Goal: Task Accomplishment & Management: Use online tool/utility

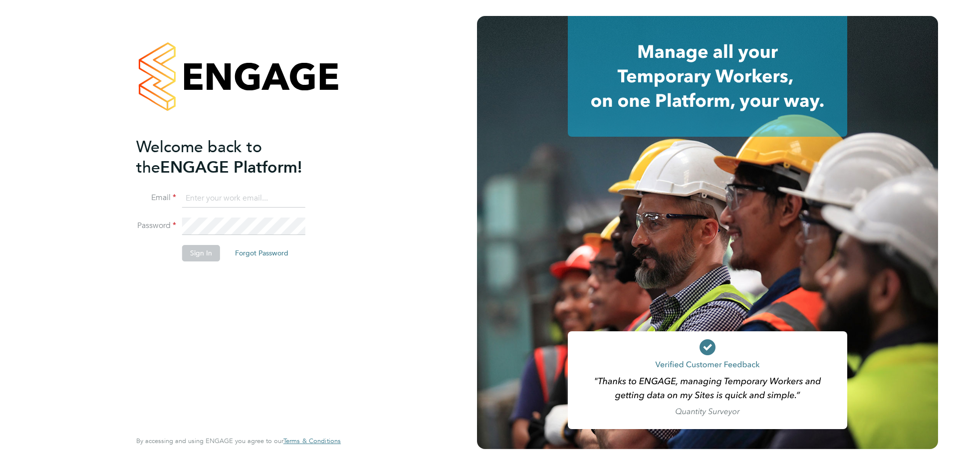
type input "[PERSON_NAME][EMAIL_ADDRESS][PERSON_NAME][DOMAIN_NAME]"
click at [191, 254] on button "Sign In" at bounding box center [201, 253] width 38 height 16
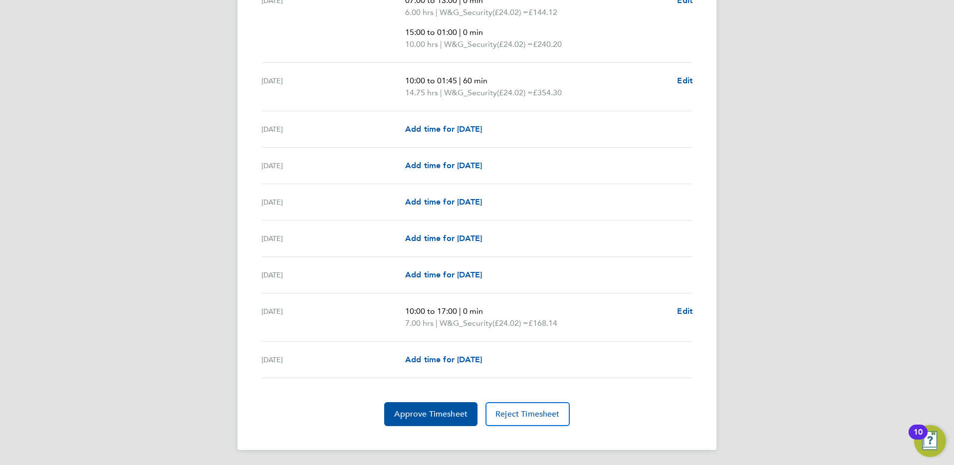
scroll to position [1302, 0]
click at [430, 410] on span "Approve Timesheet" at bounding box center [430, 413] width 73 height 10
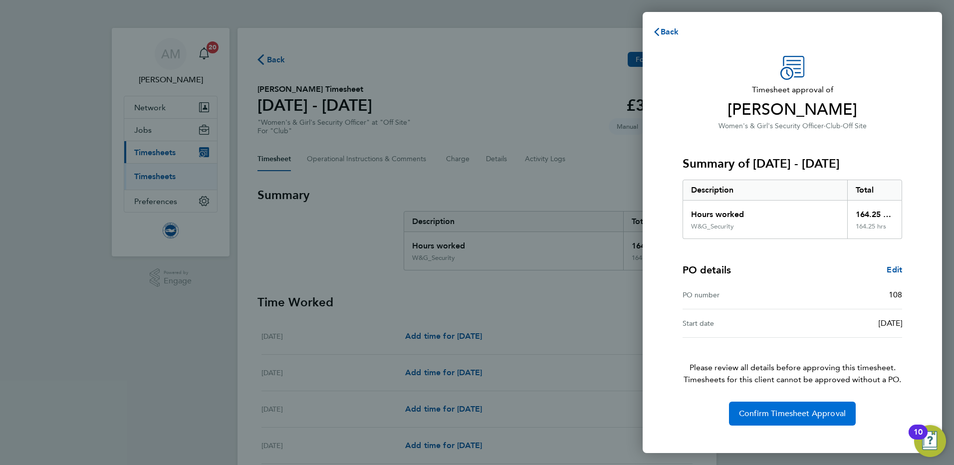
click at [802, 416] on span "Confirm Timesheet Approval" at bounding box center [792, 414] width 107 height 10
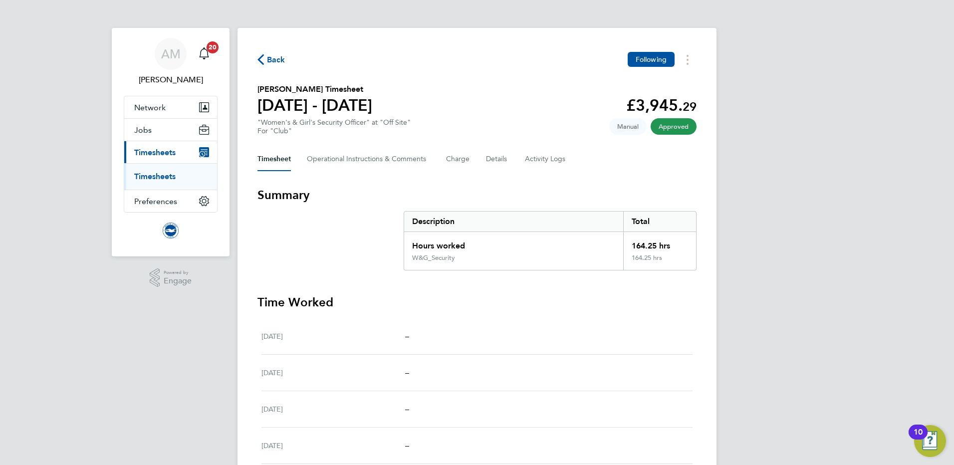
click at [160, 178] on link "Timesheets" at bounding box center [154, 176] width 41 height 9
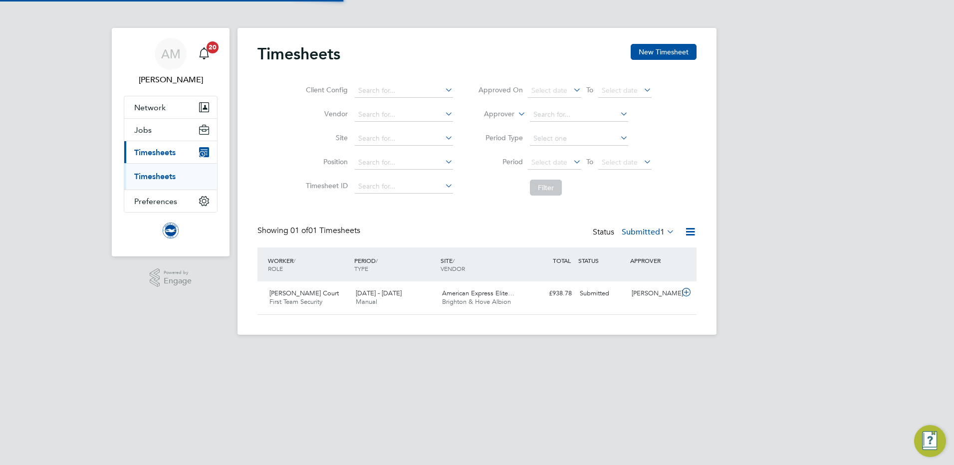
scroll to position [25, 87]
click at [374, 295] on span "[DATE] - [DATE]" at bounding box center [379, 293] width 46 height 8
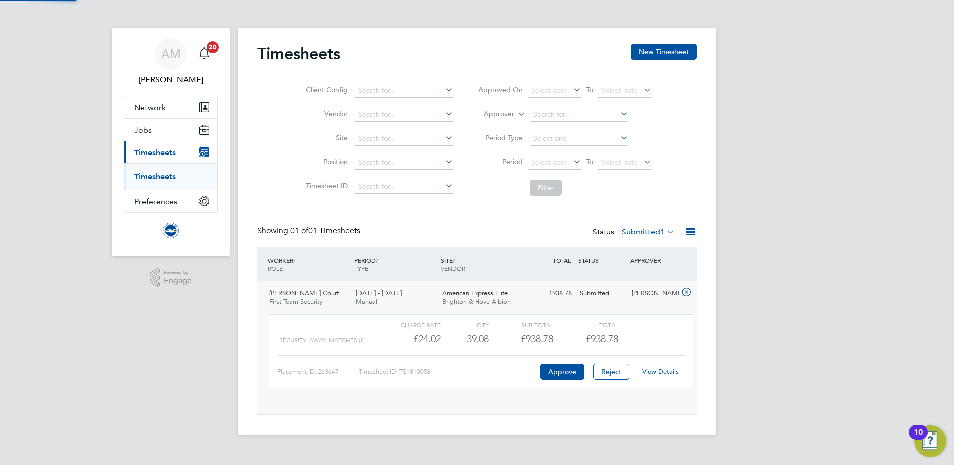
scroll to position [17, 97]
click at [660, 372] on link "View Details" at bounding box center [660, 371] width 36 height 8
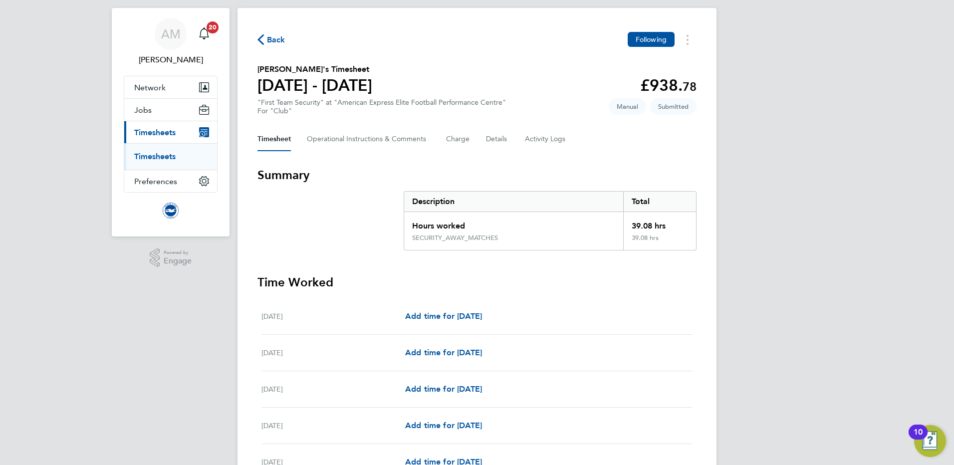
scroll to position [2, 0]
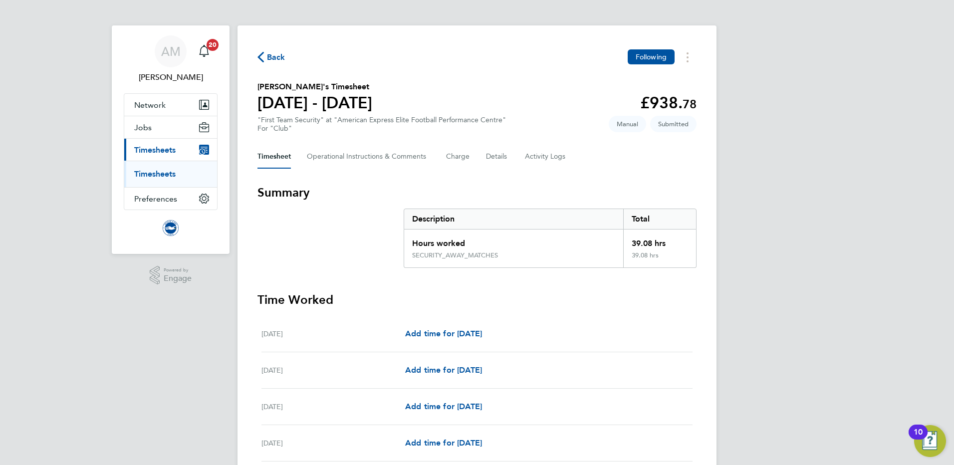
click at [156, 175] on link "Timesheets" at bounding box center [154, 173] width 41 height 9
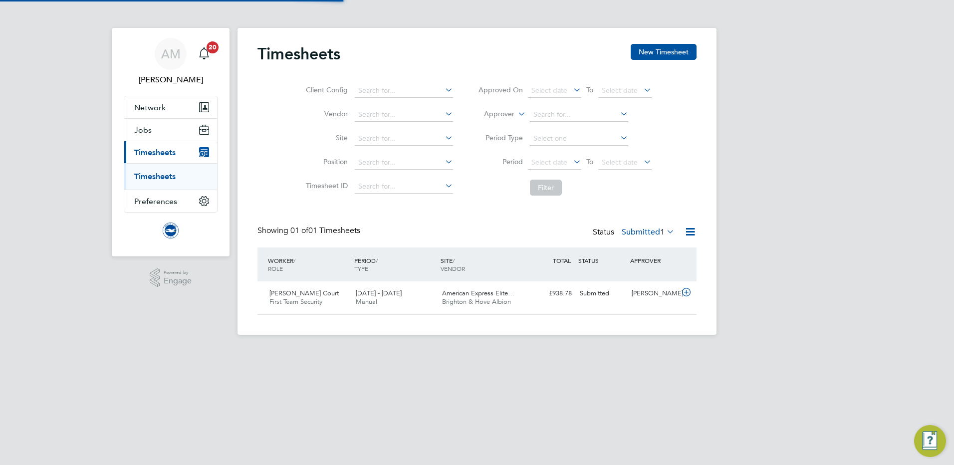
scroll to position [25, 87]
click at [529, 297] on div "£938.78 Submitted" at bounding box center [550, 294] width 52 height 16
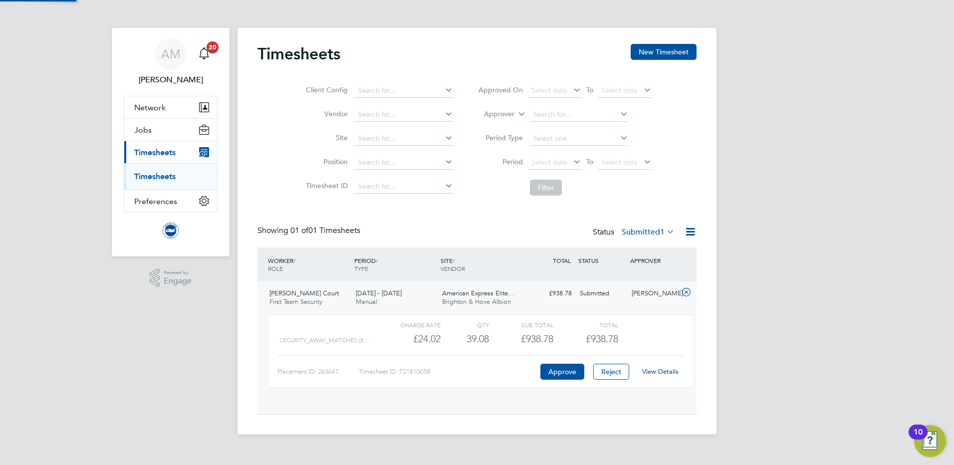
scroll to position [17, 97]
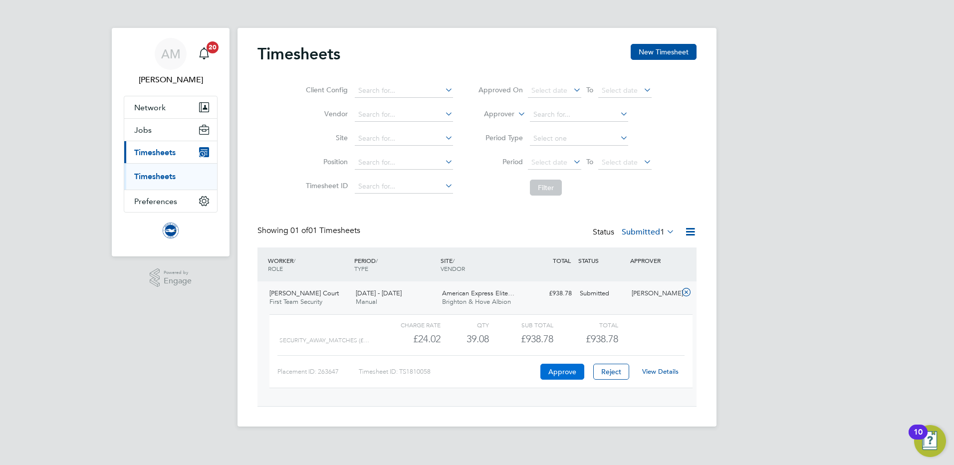
click at [559, 373] on button "Approve" at bounding box center [563, 372] width 44 height 16
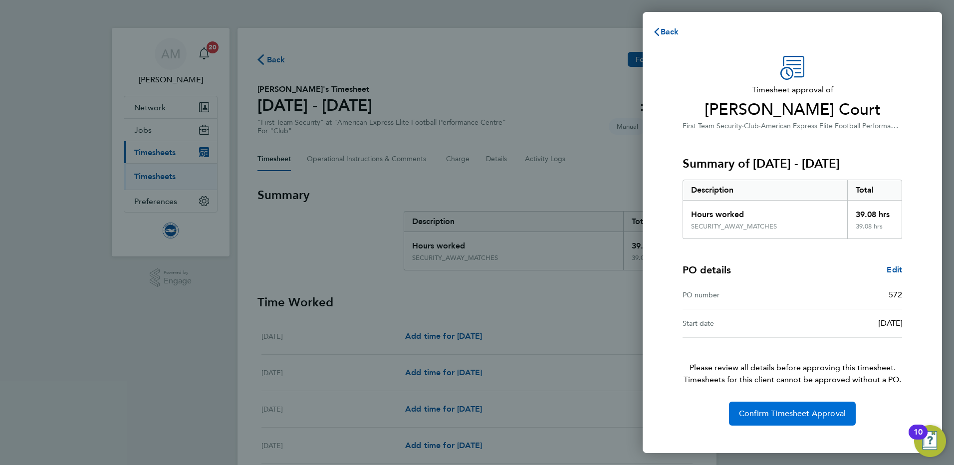
click at [779, 422] on button "Confirm Timesheet Approval" at bounding box center [792, 414] width 127 height 24
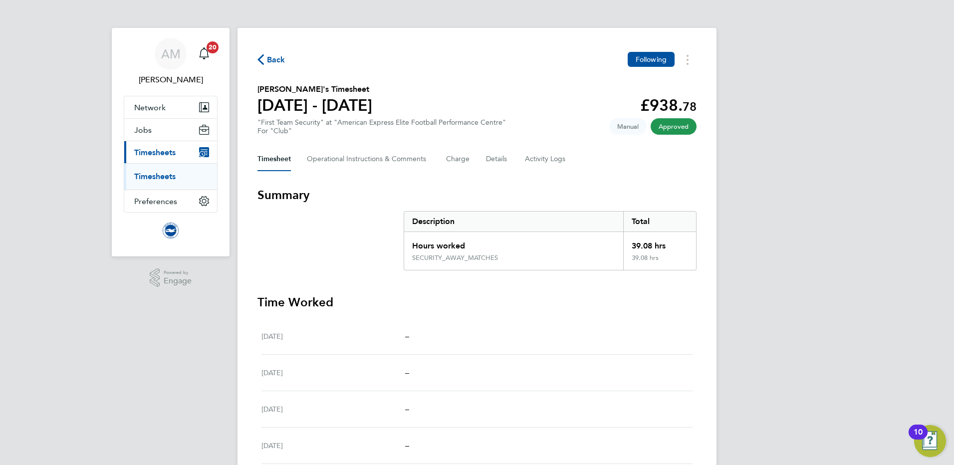
click at [151, 173] on link "Timesheets" at bounding box center [154, 176] width 41 height 9
